Goal: Task Accomplishment & Management: Use online tool/utility

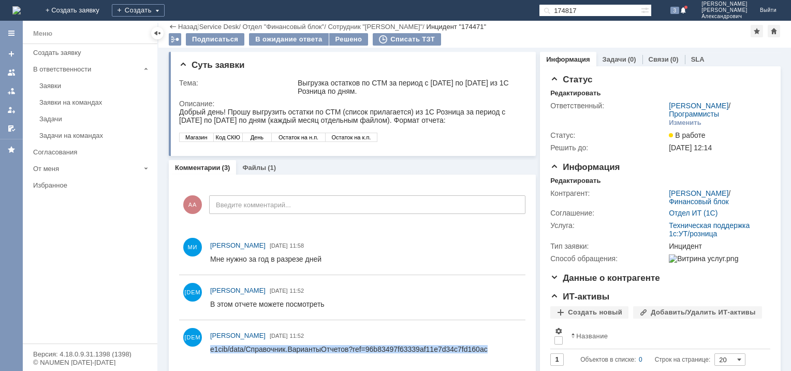
scroll to position [41, 0]
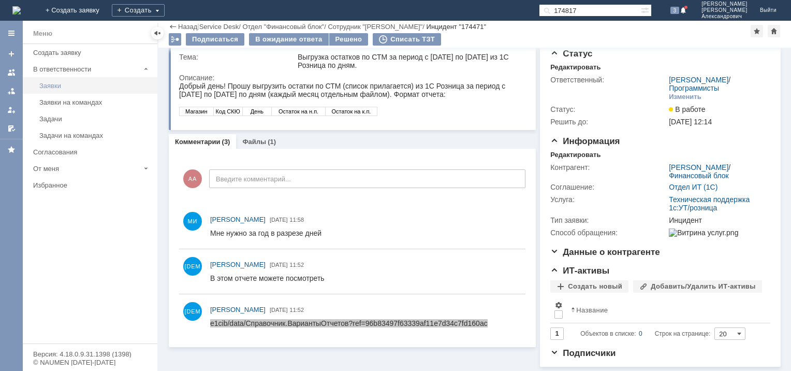
click at [58, 83] on div "Заявки" at bounding box center [95, 86] width 112 height 8
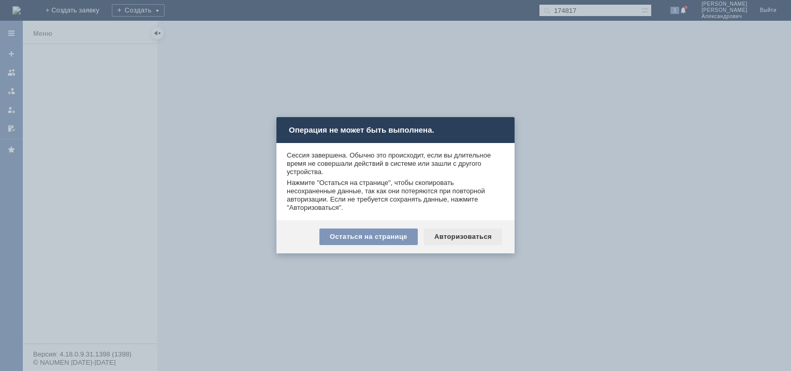
click at [448, 237] on div "Авторизоваться" at bounding box center [463, 236] width 78 height 17
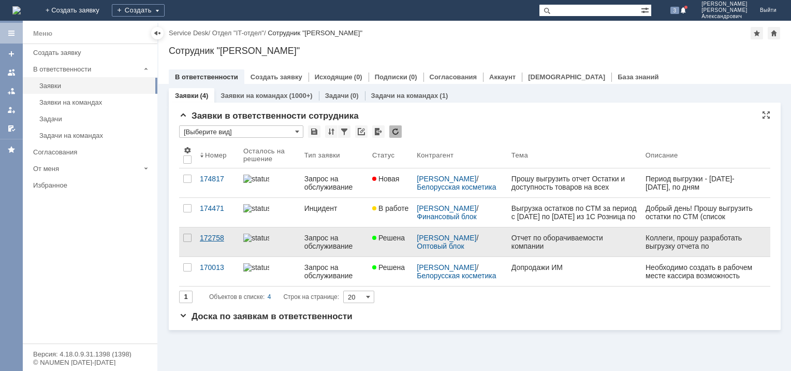
click at [209, 236] on div "172758" at bounding box center [217, 238] width 35 height 8
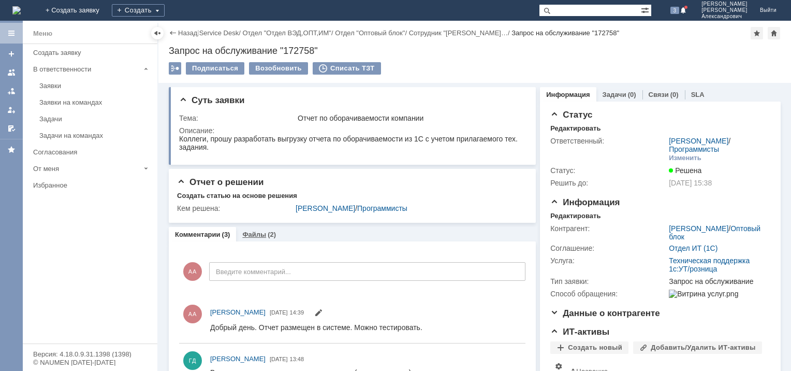
click at [254, 233] on link "Файлы" at bounding box center [254, 234] width 24 height 8
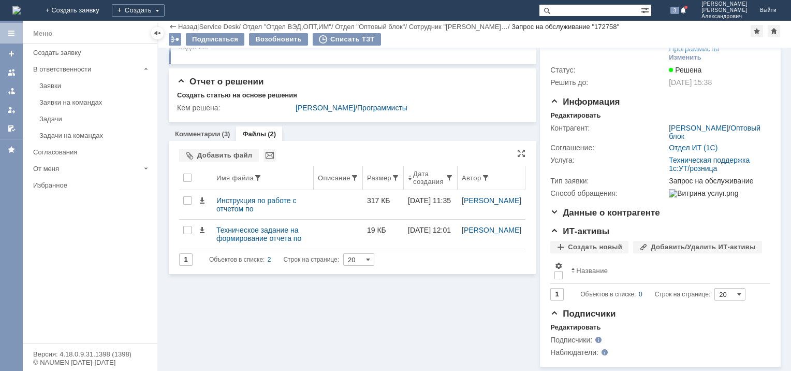
scroll to position [81, 0]
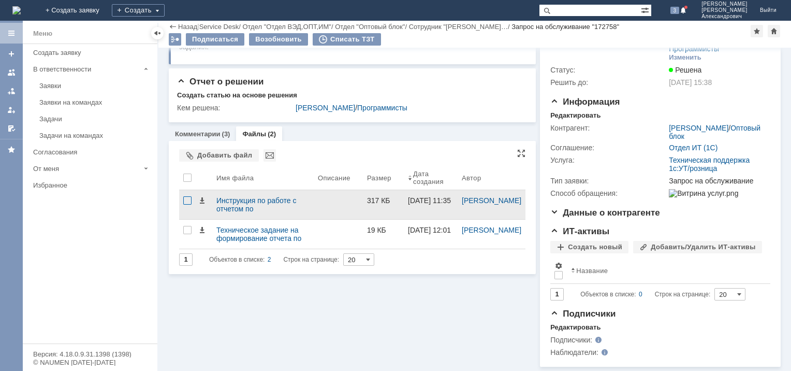
click at [184, 196] on div at bounding box center [187, 200] width 8 height 8
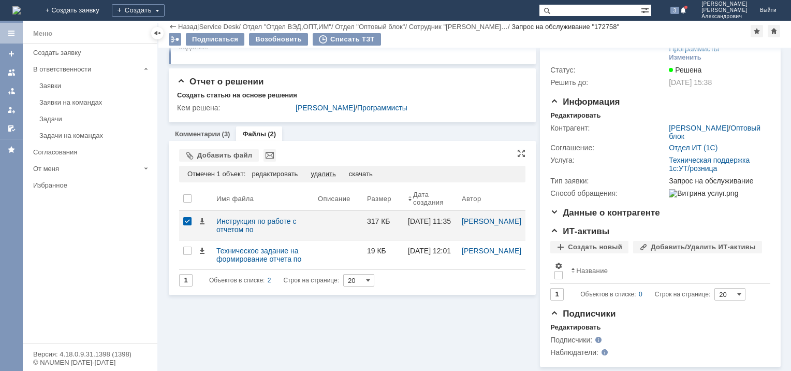
click at [323, 170] on div "удалить" at bounding box center [323, 174] width 25 height 8
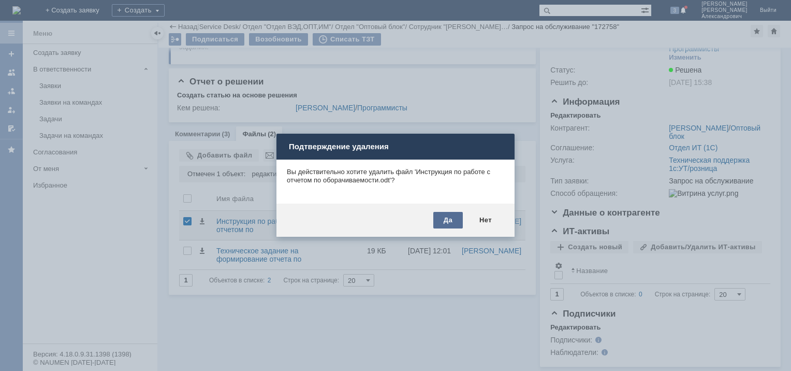
click at [452, 224] on div "Да" at bounding box center [448, 220] width 30 height 17
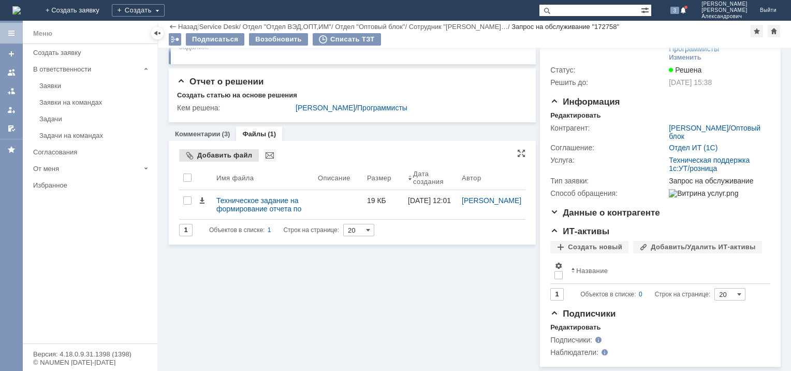
click at [199, 149] on div "Добавить файл" at bounding box center [219, 155] width 80 height 12
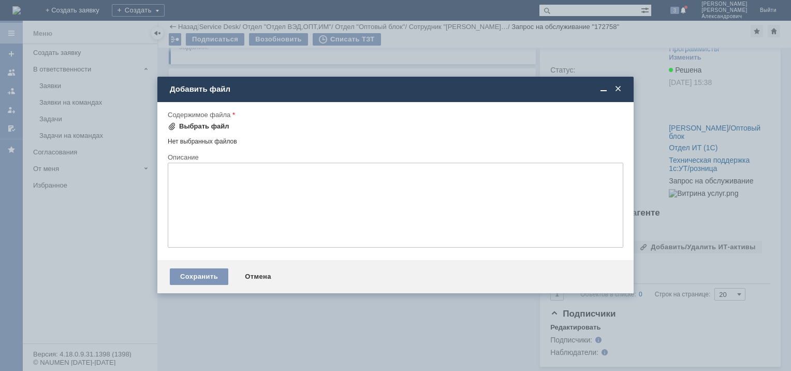
click at [195, 126] on div "Выбрать файл" at bounding box center [204, 126] width 50 height 8
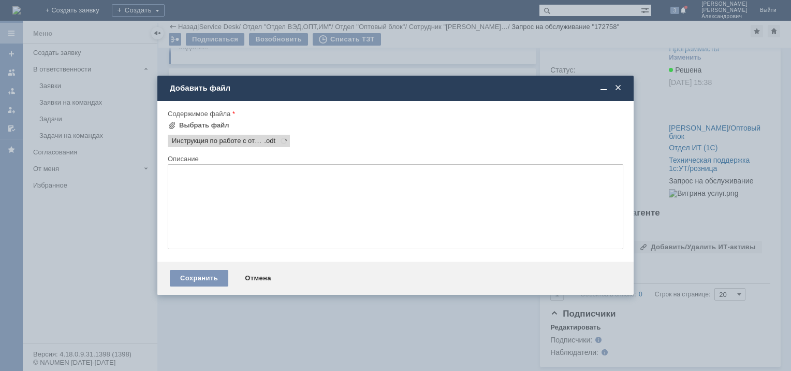
scroll to position [0, 0]
click at [209, 278] on div "Сохранить" at bounding box center [199, 278] width 59 height 17
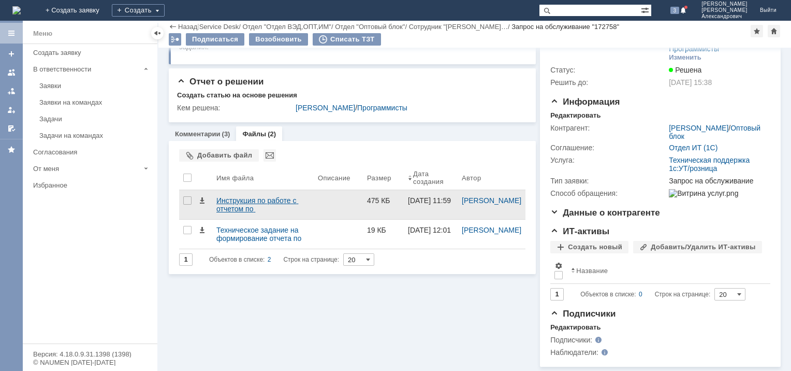
click at [232, 196] on div "Инструкция по работе с отчетом по оборачиваемости.odt" at bounding box center [262, 204] width 93 height 17
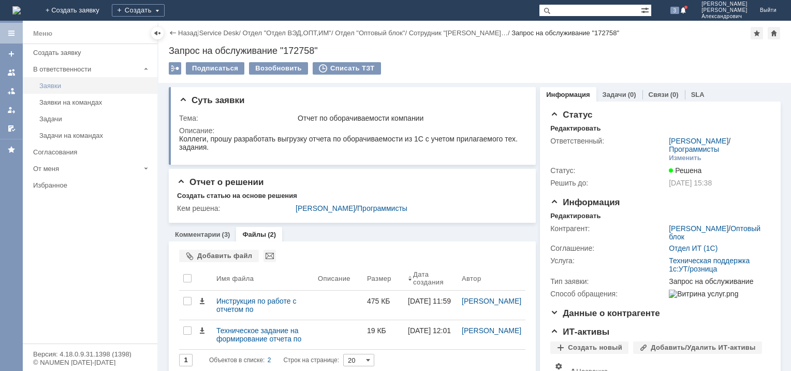
click at [53, 85] on div "Заявки" at bounding box center [95, 86] width 112 height 8
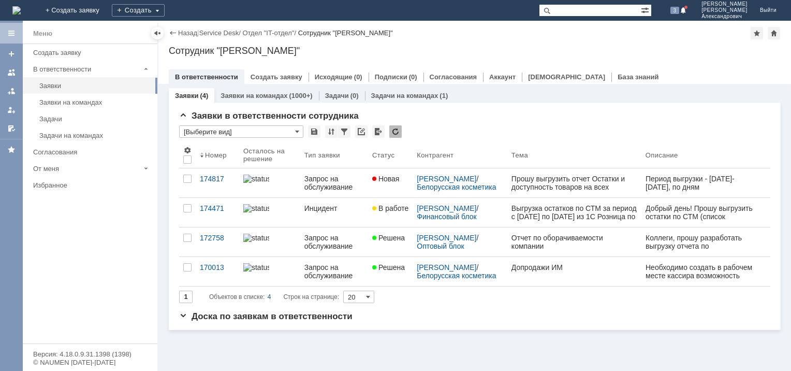
click at [5, 237] on div at bounding box center [11, 196] width 23 height 350
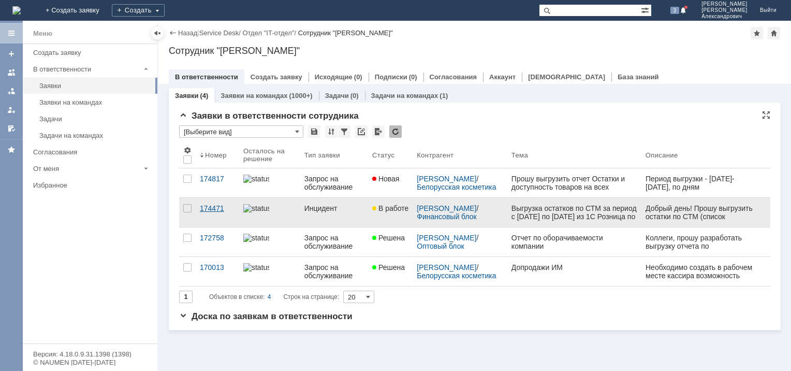
click at [215, 208] on div "174471" at bounding box center [217, 208] width 35 height 8
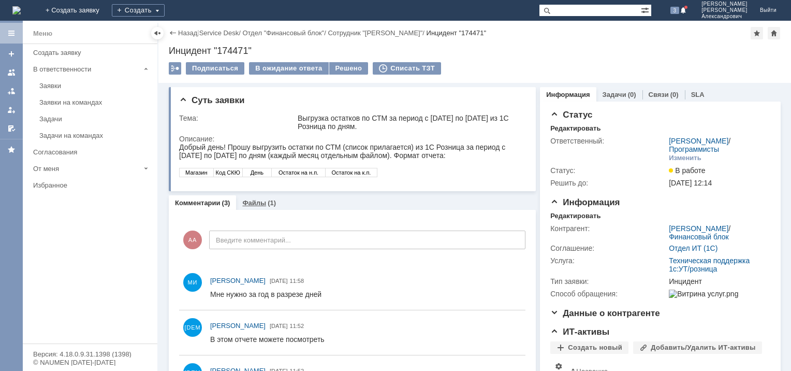
click at [251, 202] on link "Файлы" at bounding box center [254, 203] width 24 height 8
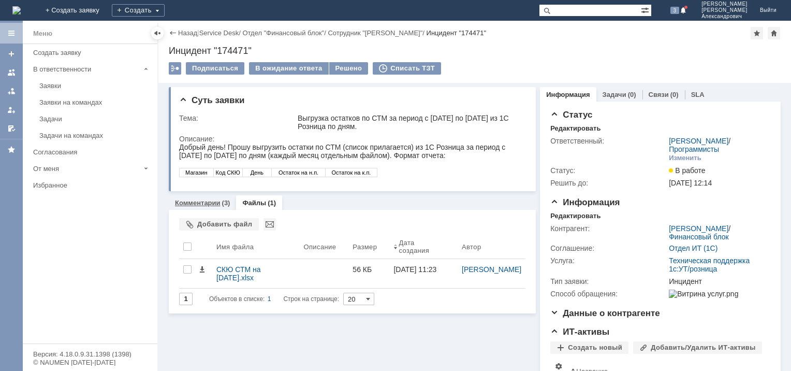
click at [205, 201] on link "Комментарии" at bounding box center [198, 203] width 46 height 8
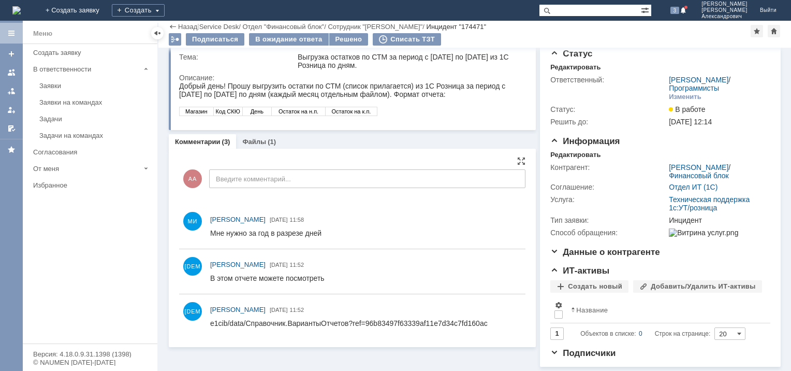
scroll to position [41, 0]
click at [257, 138] on link "Файлы" at bounding box center [254, 142] width 24 height 8
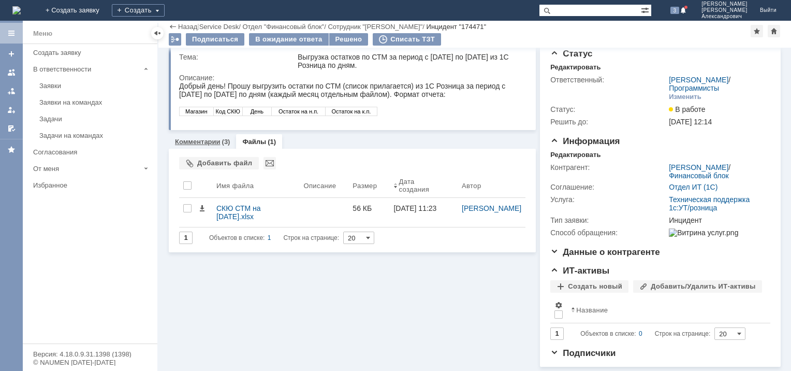
click at [203, 138] on link "Комментарии" at bounding box center [198, 142] width 46 height 8
